Goal: Task Accomplishment & Management: Use online tool/utility

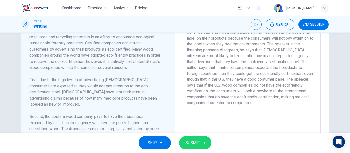
scroll to position [136, 0]
click at [269, 26] on button "02:01:02" at bounding box center [279, 24] width 29 height 11
click at [289, 25] on button "Show" at bounding box center [291, 22] width 5 height 6
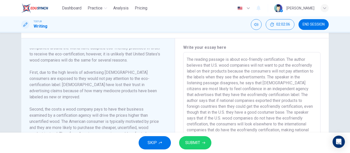
scroll to position [40, 0]
click at [270, 72] on textarea "The reading passage is about eco-friendly certification. The author believes th…" at bounding box center [252, 125] width 130 height 137
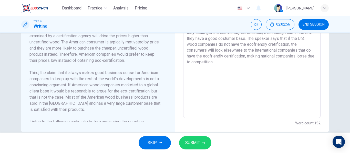
scroll to position [183, 0]
click at [261, 100] on textarea "The reading passage is about eco-friendly certification. The author believes th…" at bounding box center [252, 45] width 130 height 137
type textarea "The reading passage is about eco-friendly certification. The author believes th…"
click at [203, 142] on icon "button" at bounding box center [203, 143] width 3 height 3
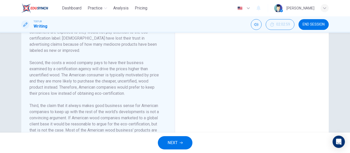
scroll to position [120, 0]
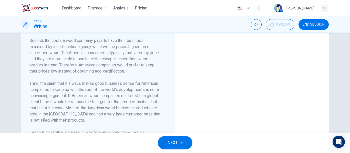
scroll to position [142, 0]
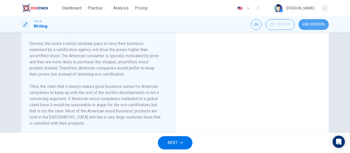
click at [311, 26] on span "END SESSION" at bounding box center [313, 25] width 22 height 4
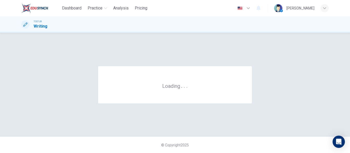
scroll to position [0, 0]
